Goal: Information Seeking & Learning: Learn about a topic

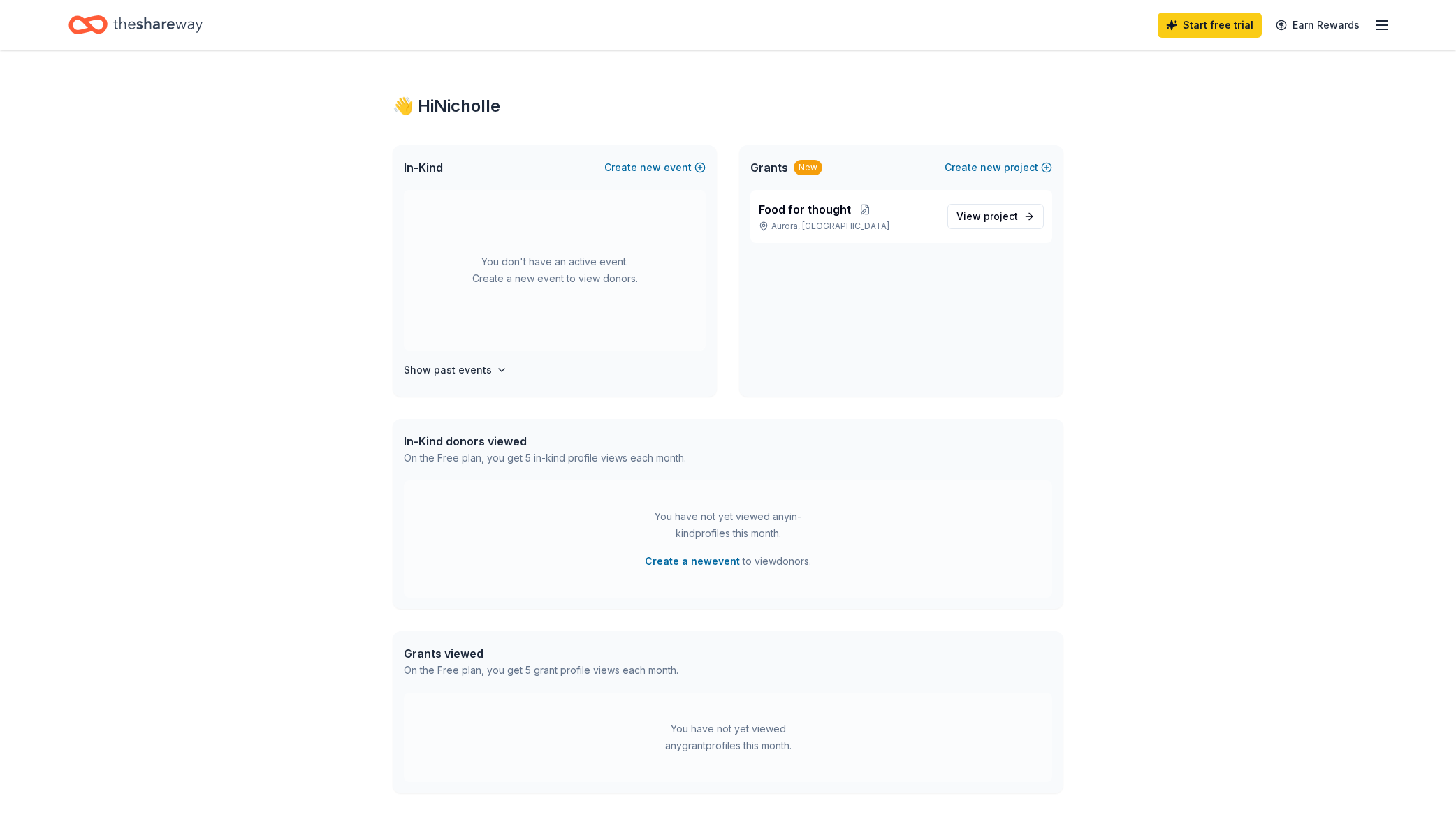
click at [818, 339] on div "Food for thought Aurora, CO View project" at bounding box center [901, 293] width 324 height 206
drag, startPoint x: 989, startPoint y: 211, endPoint x: 978, endPoint y: 223, distance: 16.3
click at [989, 211] on span "project" at bounding box center [1001, 216] width 34 height 12
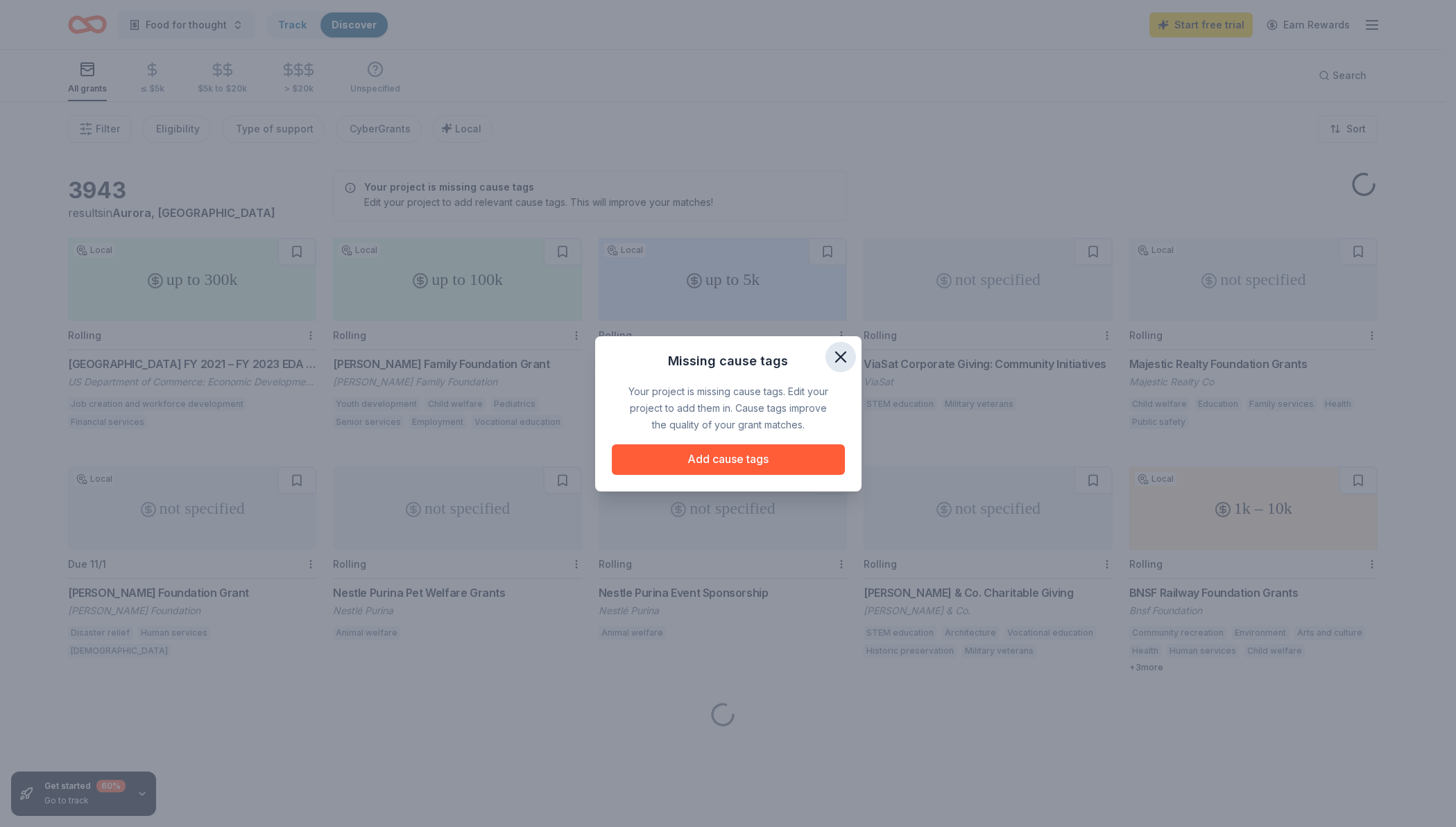
click at [852, 359] on button "button" at bounding box center [840, 357] width 31 height 31
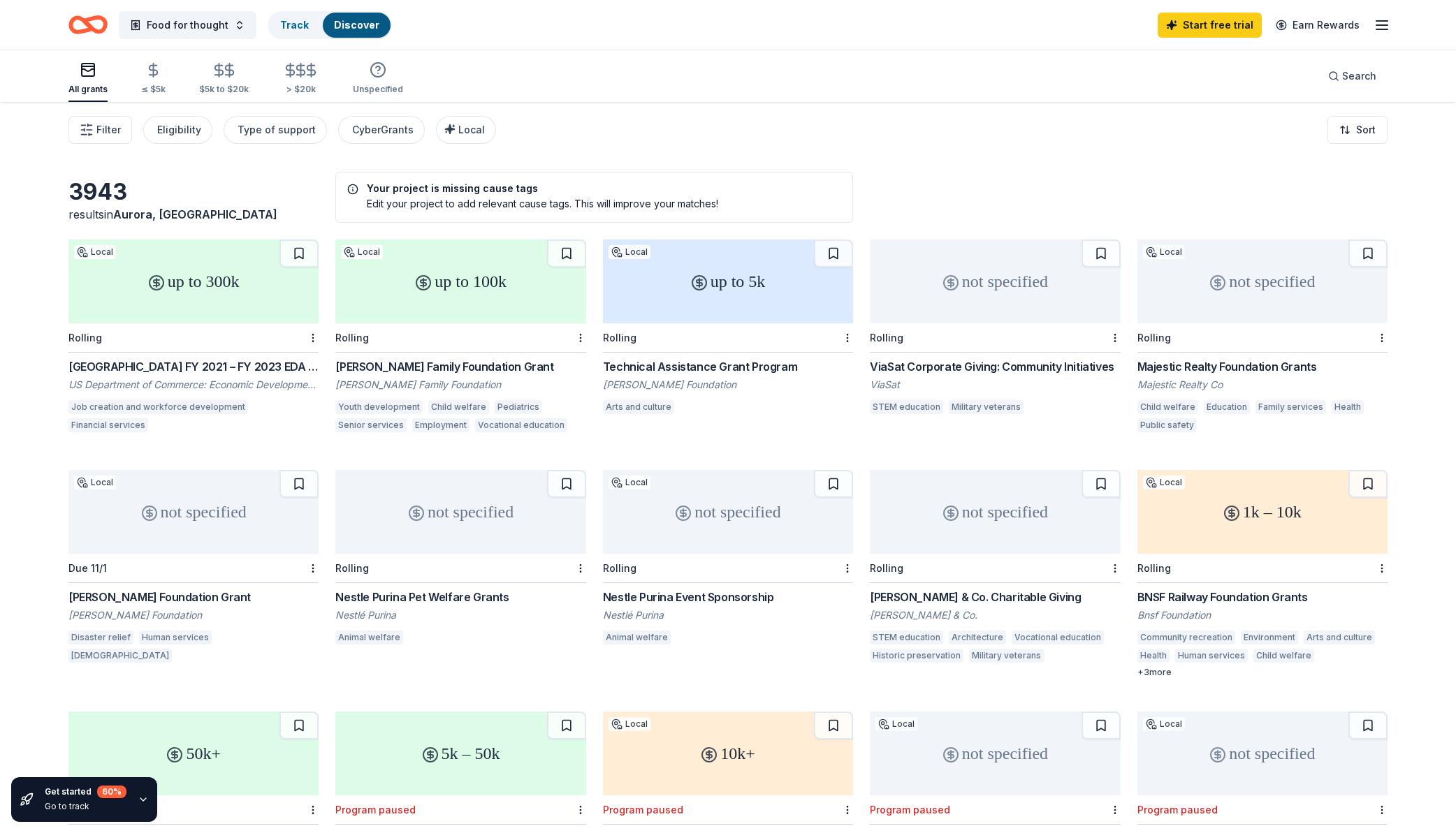
click at [433, 368] on div "[PERSON_NAME] Family Foundation Grant" at bounding box center [460, 367] width 250 height 17
